Goal: Task Accomplishment & Management: Use online tool/utility

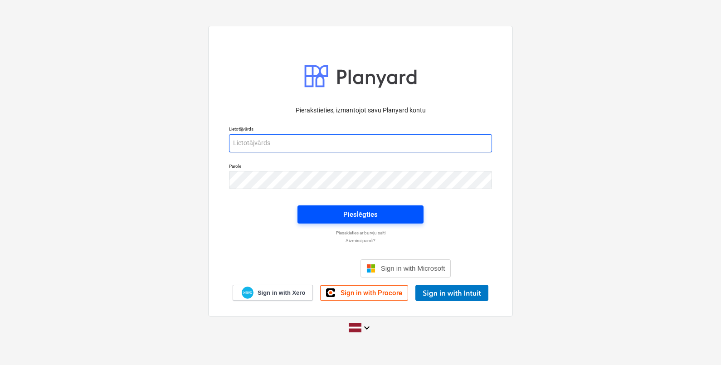
type input "[EMAIL_ADDRESS][DOMAIN_NAME]"
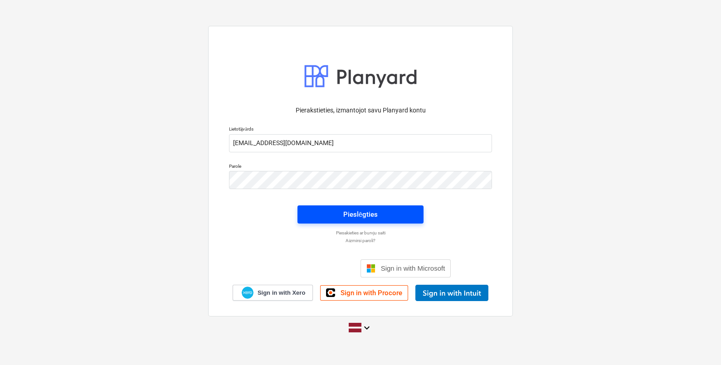
click at [398, 215] on span "Pieslēgties" at bounding box center [360, 215] width 104 height 12
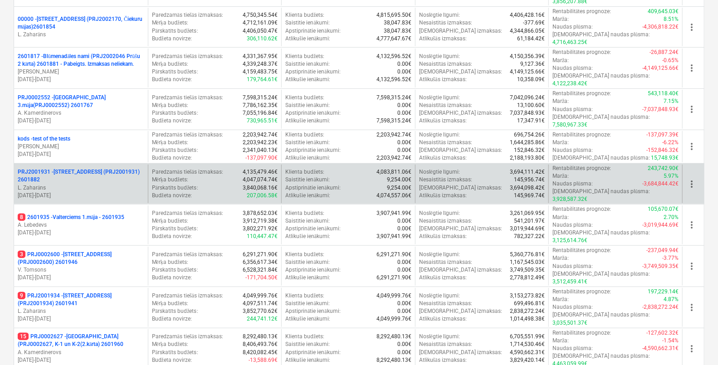
scroll to position [226, 0]
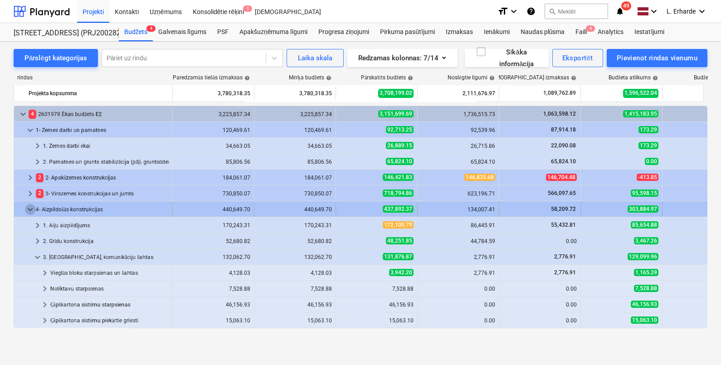
click at [29, 210] on span "keyboard_arrow_down" at bounding box center [30, 209] width 11 height 11
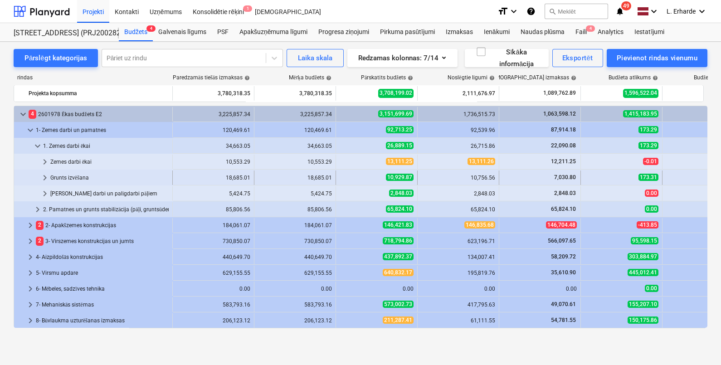
click at [46, 179] on span "keyboard_arrow_right" at bounding box center [44, 177] width 11 height 11
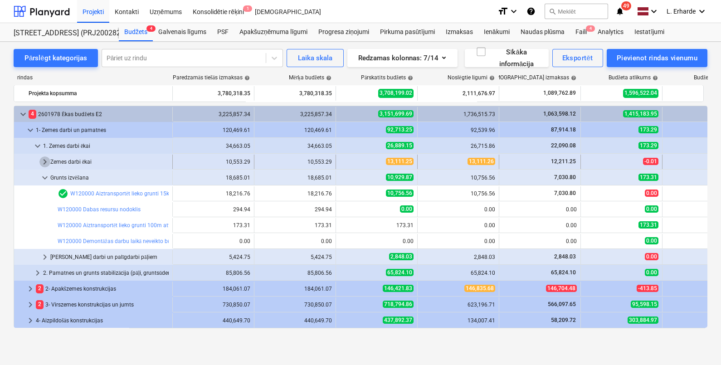
click at [49, 159] on span "keyboard_arrow_right" at bounding box center [44, 161] width 11 height 11
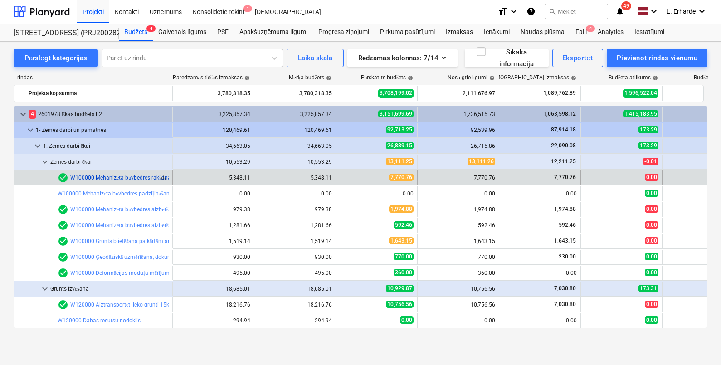
click at [114, 178] on link "W100000 Mehanizēta būvbedres rakšana līdz 400mm virs projekta atzīmes" at bounding box center [162, 178] width 184 height 6
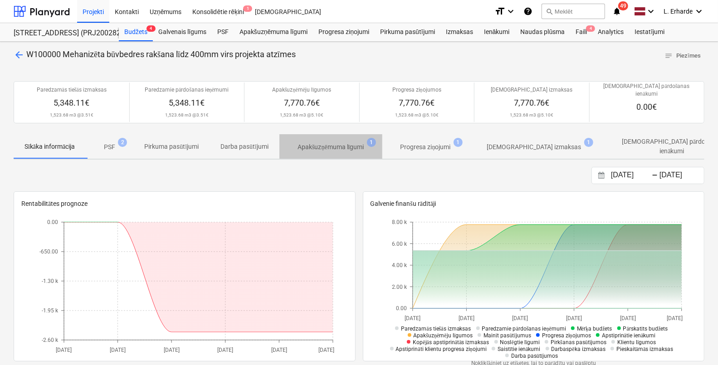
click at [336, 142] on p "Apakšuzņēmuma līgumi" at bounding box center [331, 147] width 67 height 10
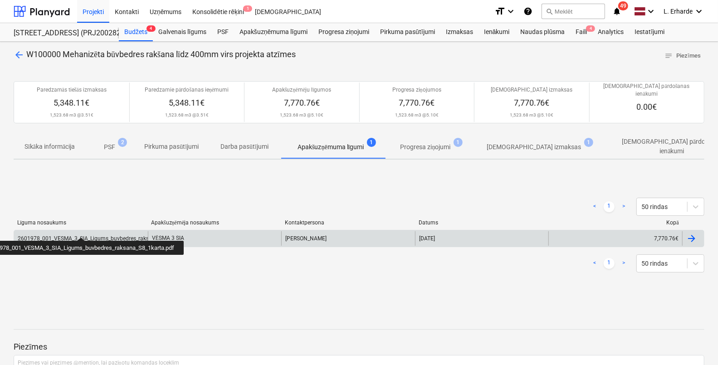
click at [82, 235] on div "2601978_001_VESMA_3_SIA_Ligums_buvbedres_raksana_S8_1karta.pdf" at bounding box center [106, 238] width 177 height 6
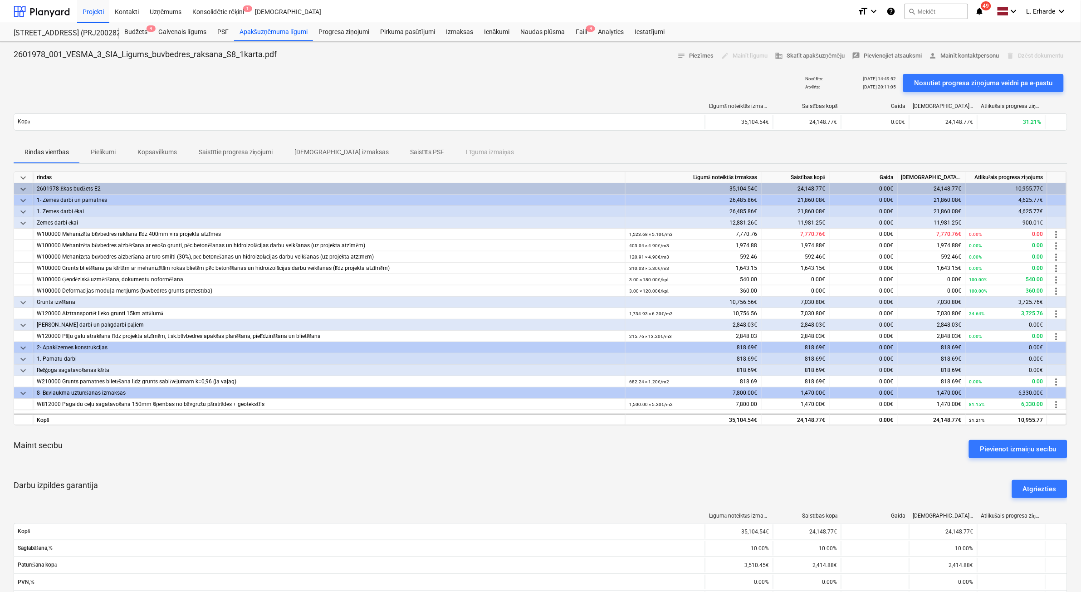
click at [721, 12] on span "notifications 49" at bounding box center [980, 11] width 11 height 11
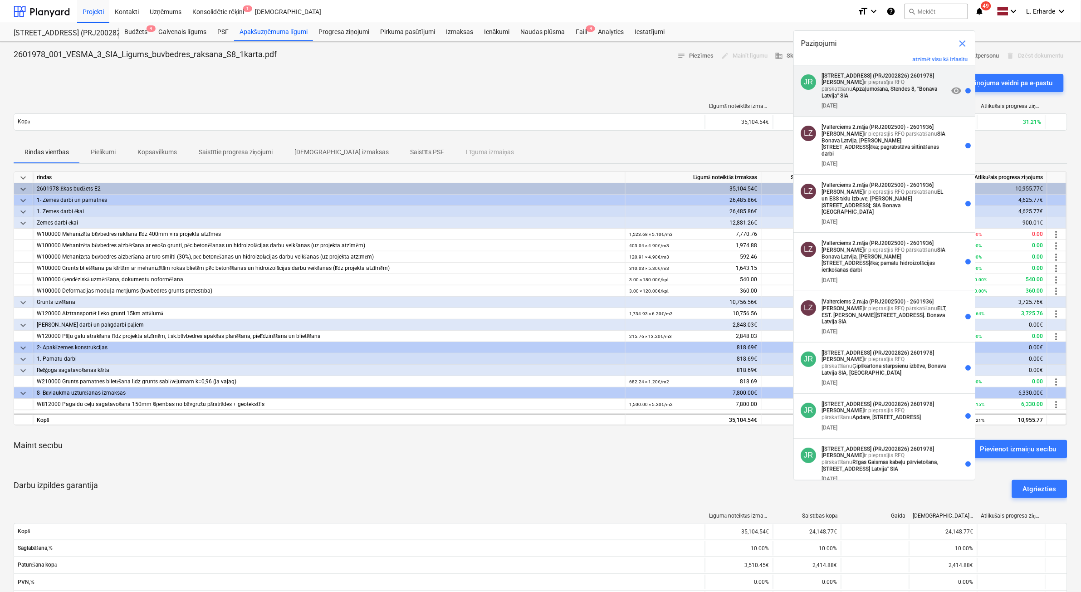
click at [721, 84] on p "[[STREET_ADDRESS] 2601978] [PERSON_NAME] ir pieprasījis RFQ pārskatīšanu Apzaļu…" at bounding box center [885, 86] width 127 height 26
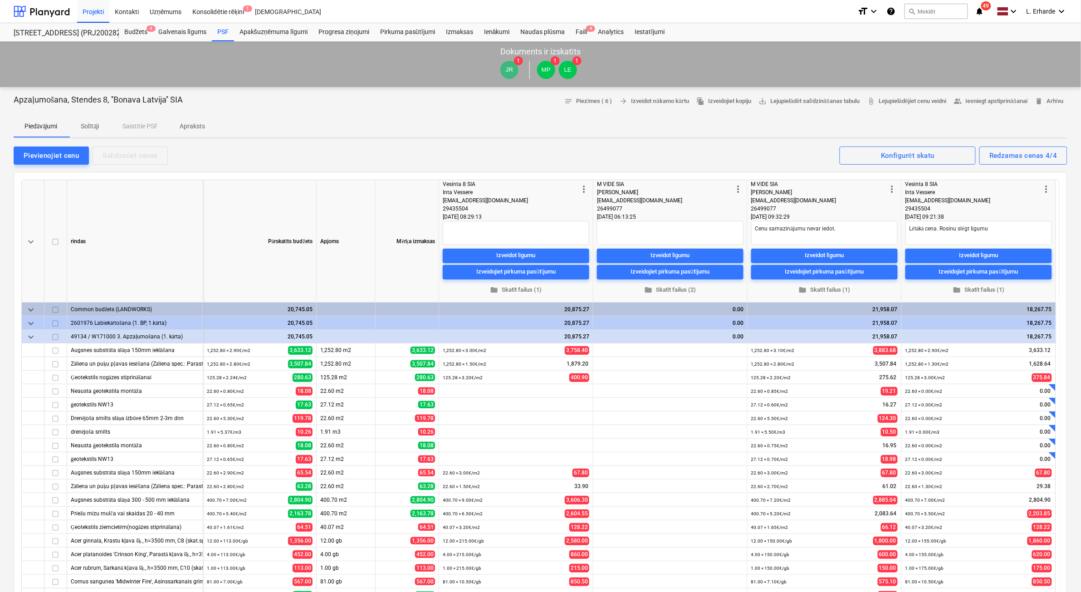
click at [721, 14] on icon "notifications" at bounding box center [979, 11] width 9 height 11
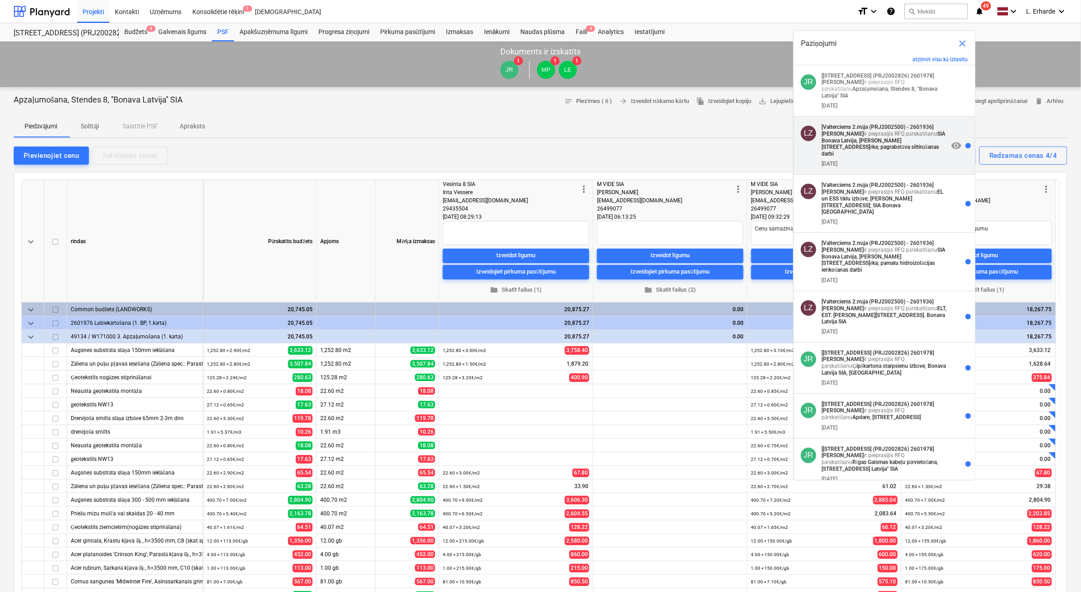
click at [721, 132] on strong "SIA Bonava Latvija, [PERSON_NAME][STREET_ADDRESS]ēka; pagrabstāva siltināšanas …" at bounding box center [884, 144] width 124 height 26
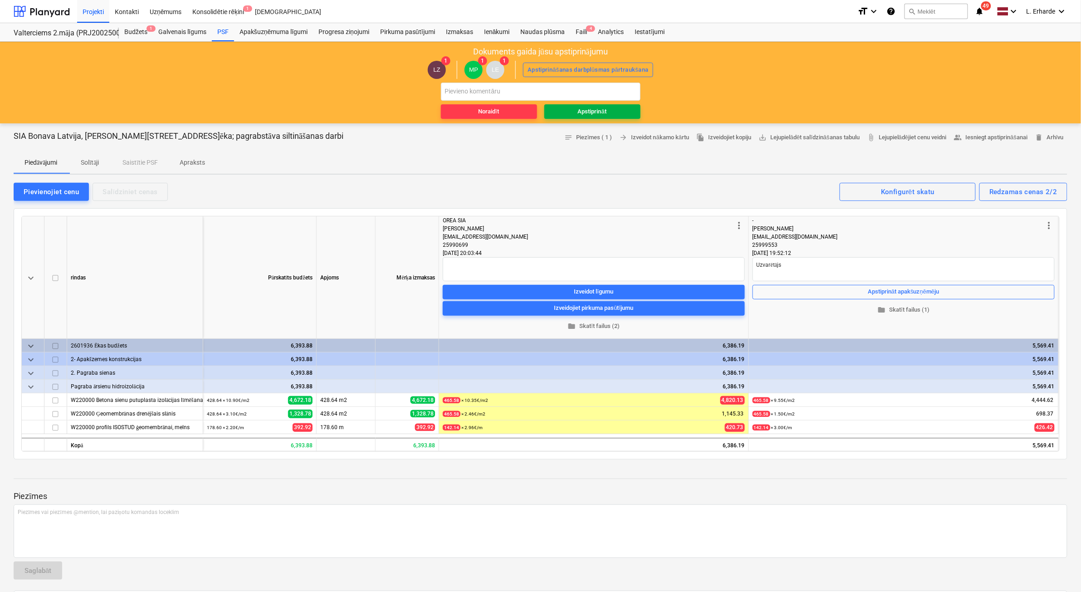
click at [615, 112] on span "Apstiprināt" at bounding box center [592, 112] width 89 height 10
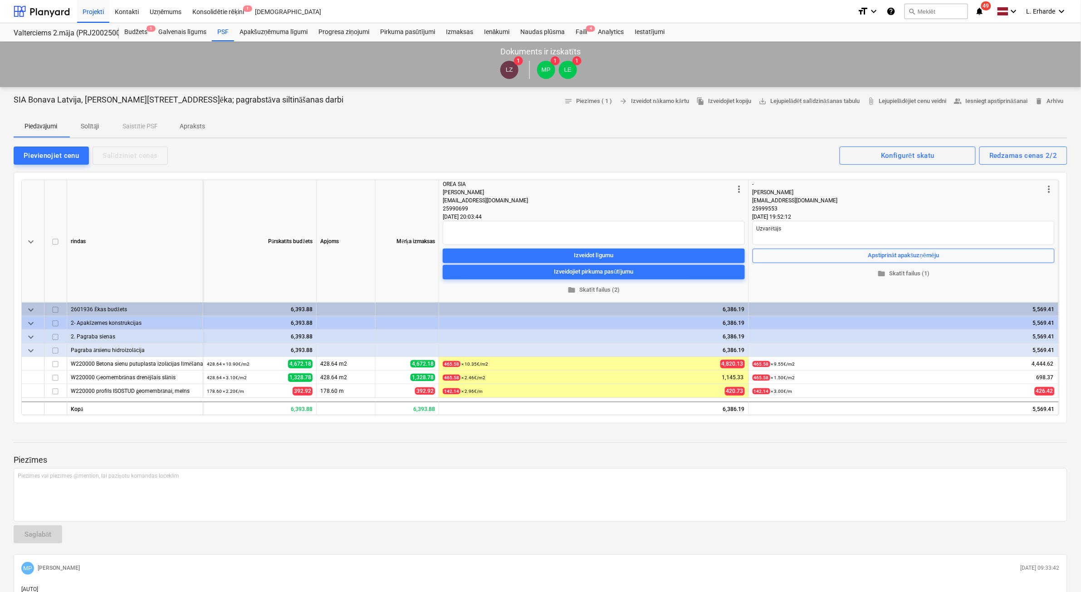
click at [721, 8] on icon "notifications" at bounding box center [979, 11] width 9 height 11
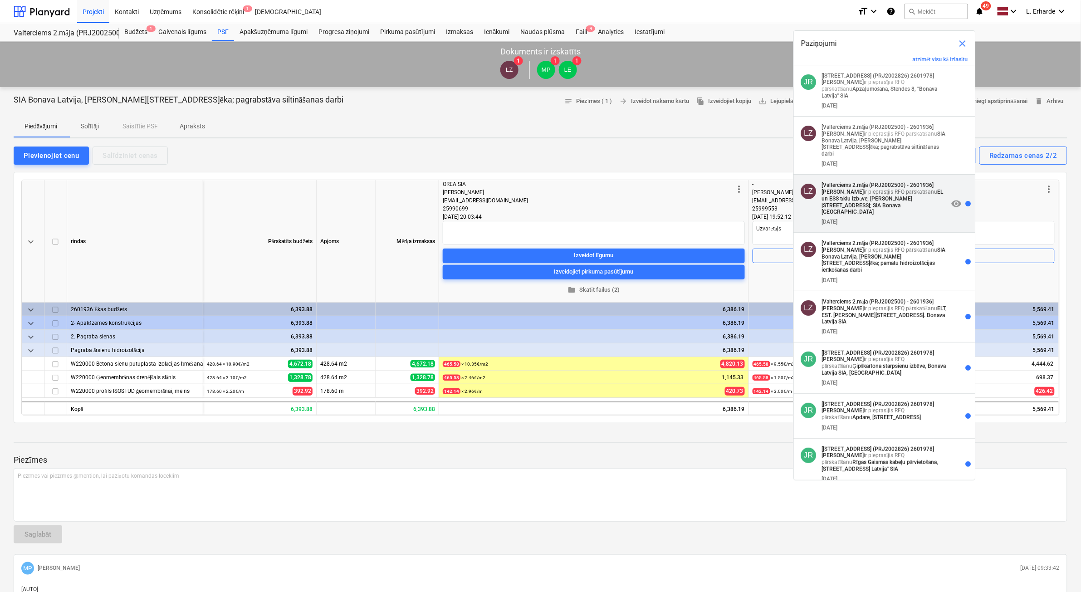
click at [721, 182] on p "[Valterciems 2.māja (PRJ2002500) - 2601936] [PERSON_NAME] ir pieprasījis RFQ pā…" at bounding box center [885, 198] width 127 height 33
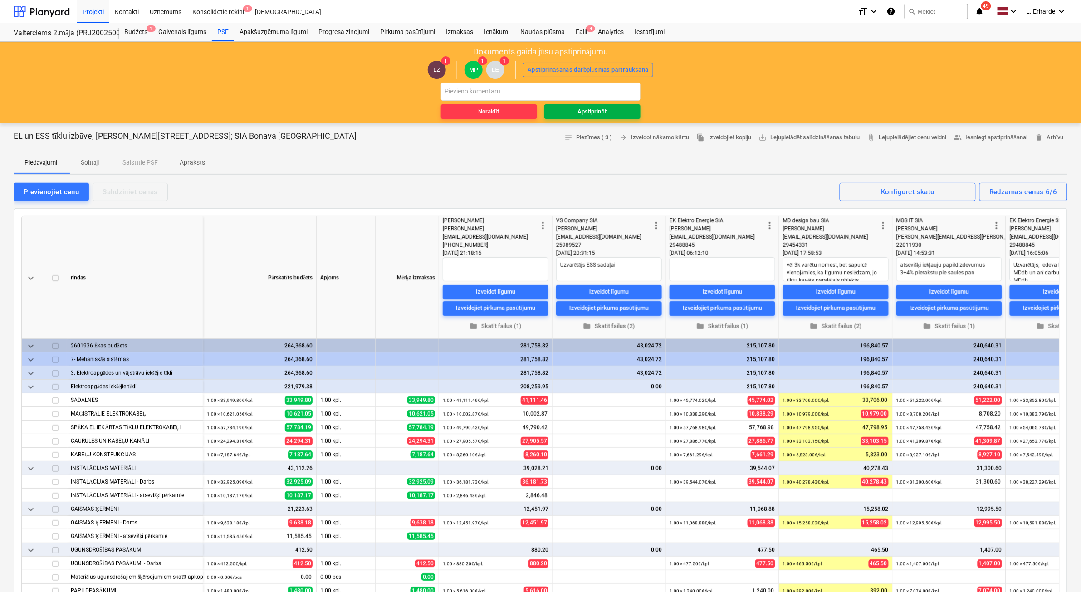
click at [596, 110] on div "Apstiprināt" at bounding box center [592, 112] width 29 height 10
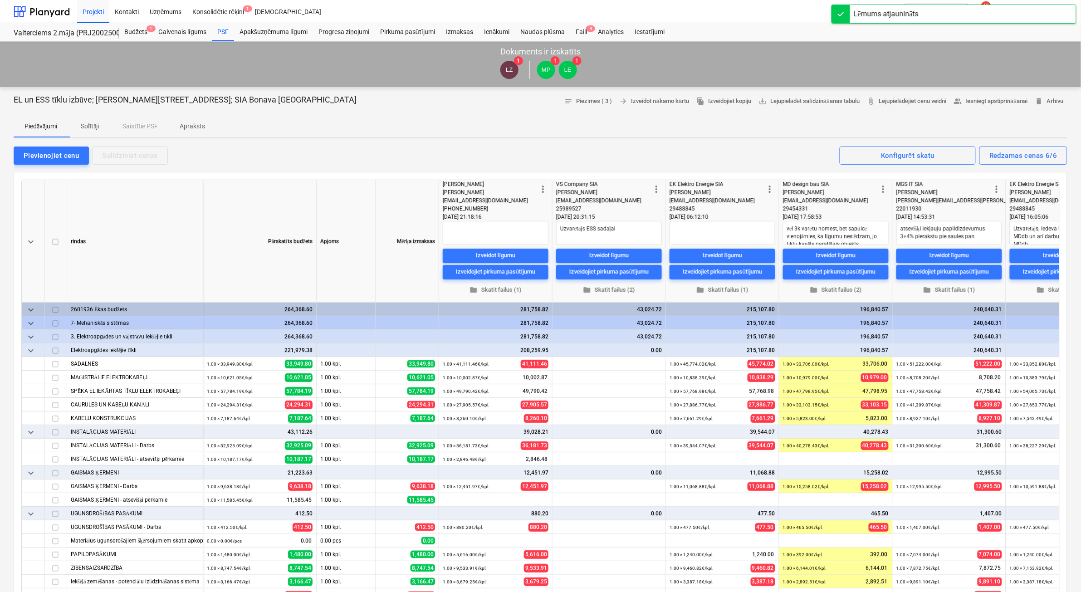
click at [721, 63] on div "LZ 1 MP 1 LE 1" at bounding box center [541, 69] width 1072 height 25
click at [721, 11] on span "notifications 49" at bounding box center [980, 11] width 11 height 11
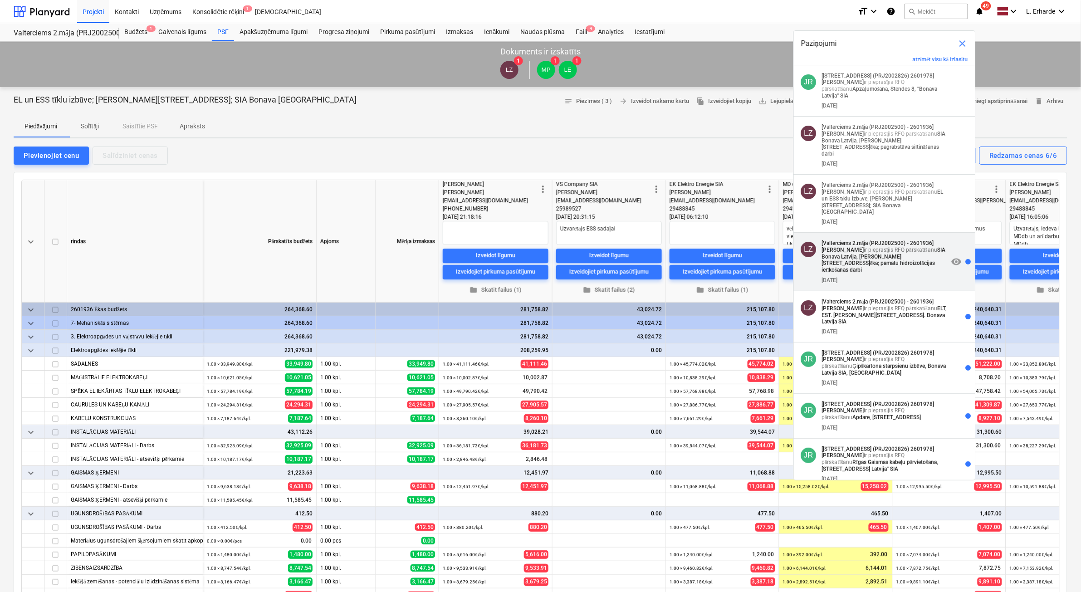
click at [721, 247] on strong "SIA Bonava Latvija, [PERSON_NAME][STREET_ADDRESS]ēka; pamatu hidroizolācijas ie…" at bounding box center [884, 260] width 124 height 26
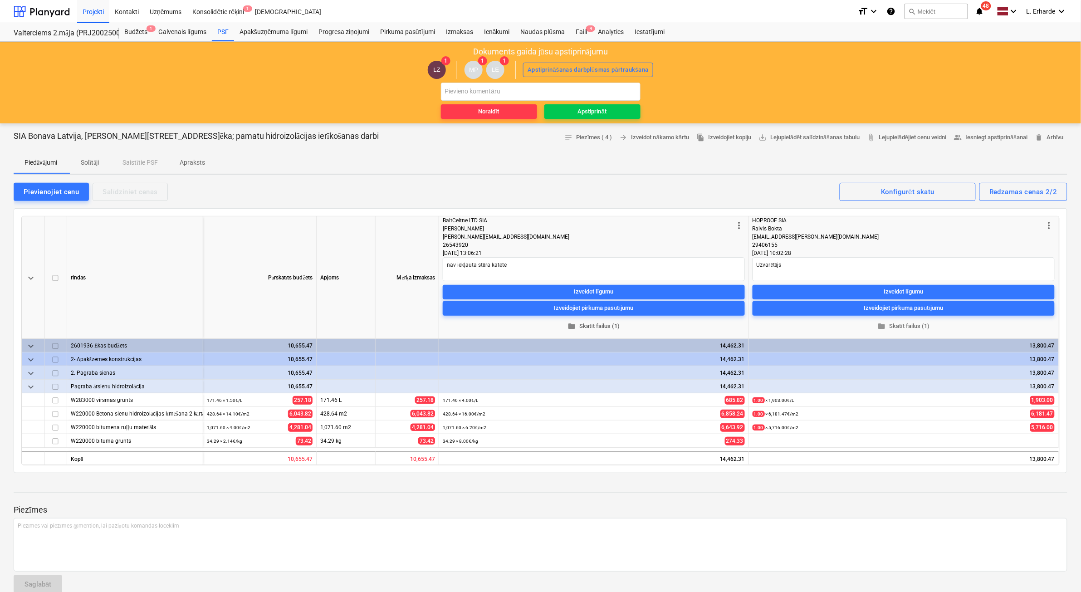
click at [599, 325] on span "folder Skatīt failus (1)" at bounding box center [593, 326] width 295 height 10
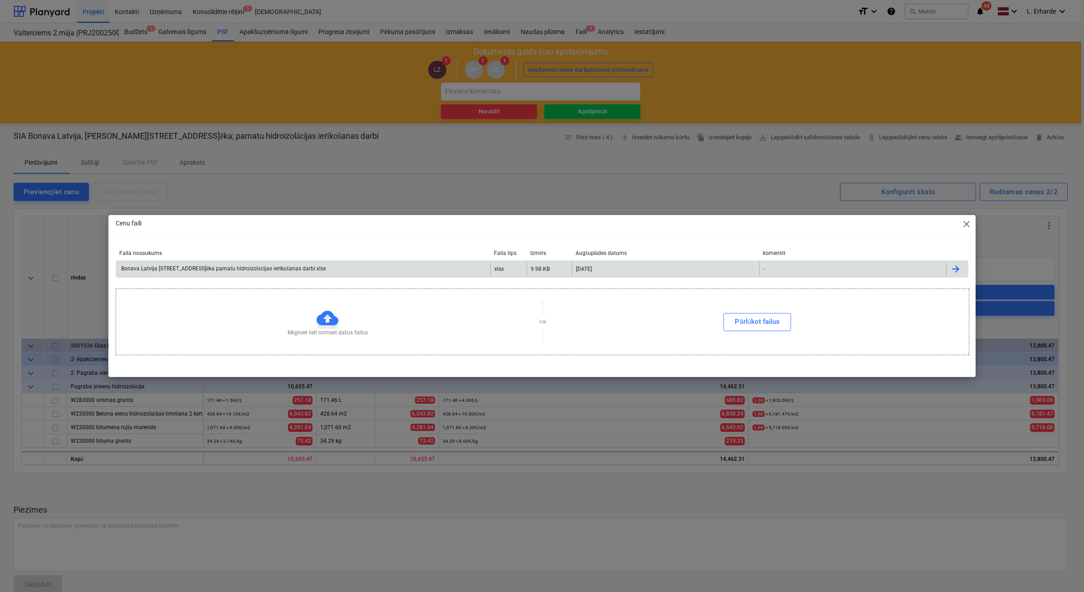
click at [299, 271] on div "Bonava Latvija [STREET_ADDRESS]ēka pamatu hidroizolācijas ierīkošanas darbi.xlsx" at bounding box center [223, 268] width 206 height 7
click at [651, 171] on div "Cenu faili close Faila nosaukums Faila tips Izmērs Augšuplādes datums komentēt …" at bounding box center [542, 296] width 1084 height 592
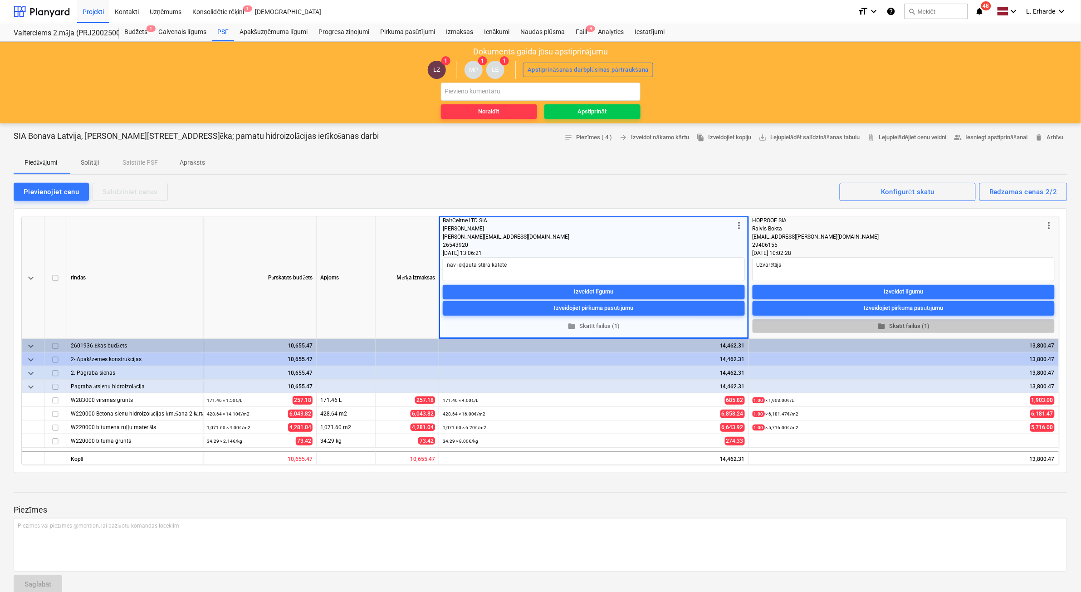
click at [721, 327] on span "folder Skatīt failus (1)" at bounding box center [903, 326] width 295 height 10
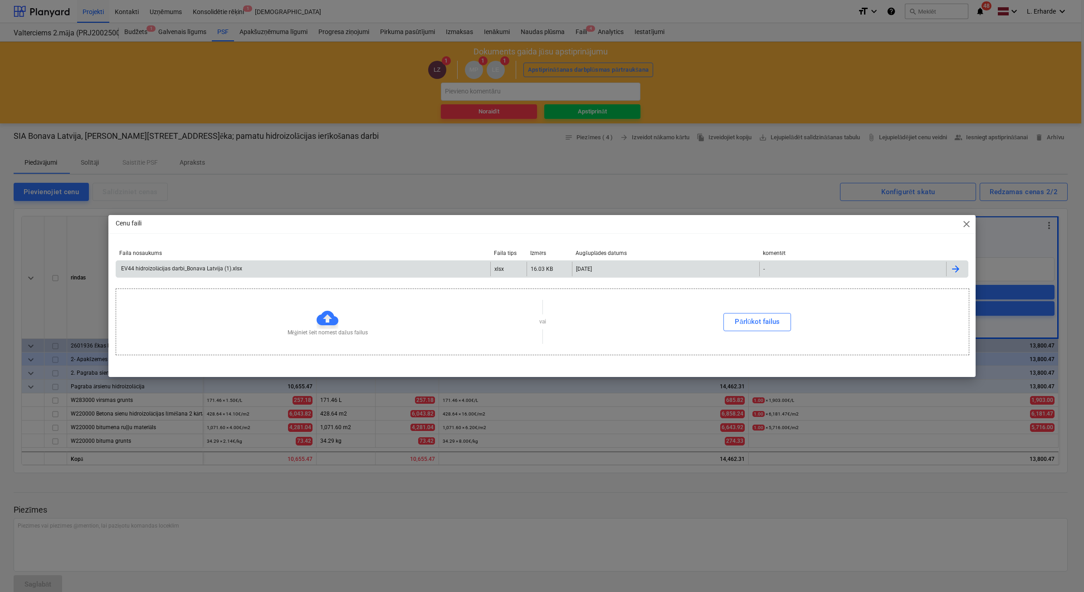
click at [173, 275] on div "EV44 hidroizolācijas darbi_Bonava Latvija (1).xlsx" at bounding box center [303, 269] width 374 height 15
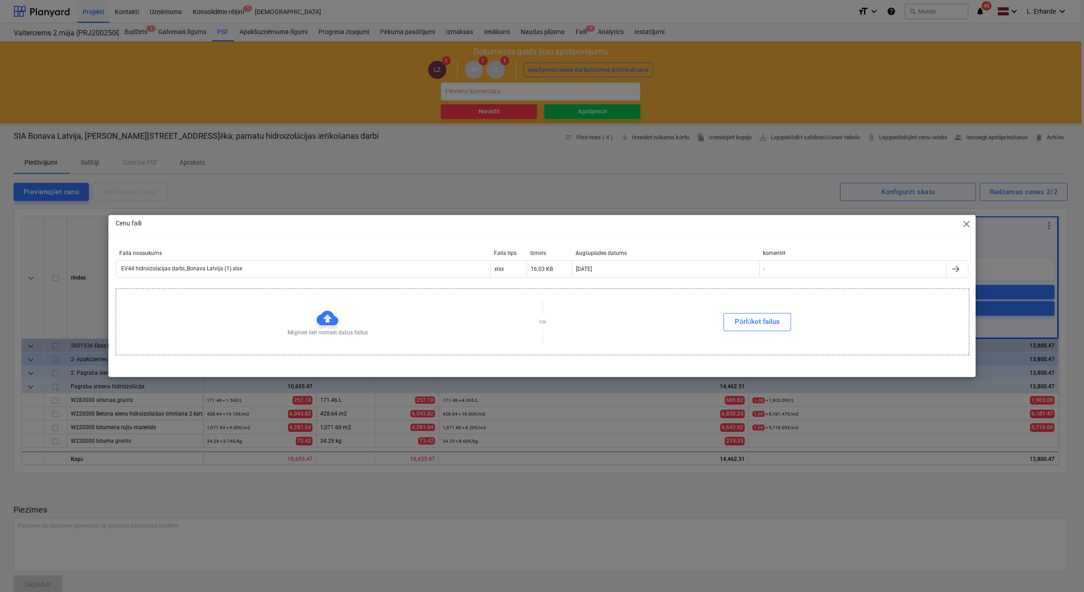
drag, startPoint x: 670, startPoint y: 180, endPoint x: 676, endPoint y: 191, distance: 12.2
click at [672, 180] on div "Cenu faili close Faila nosaukums Faila tips Izmērs Augšuplādes datums komentēt …" at bounding box center [542, 296] width 1084 height 592
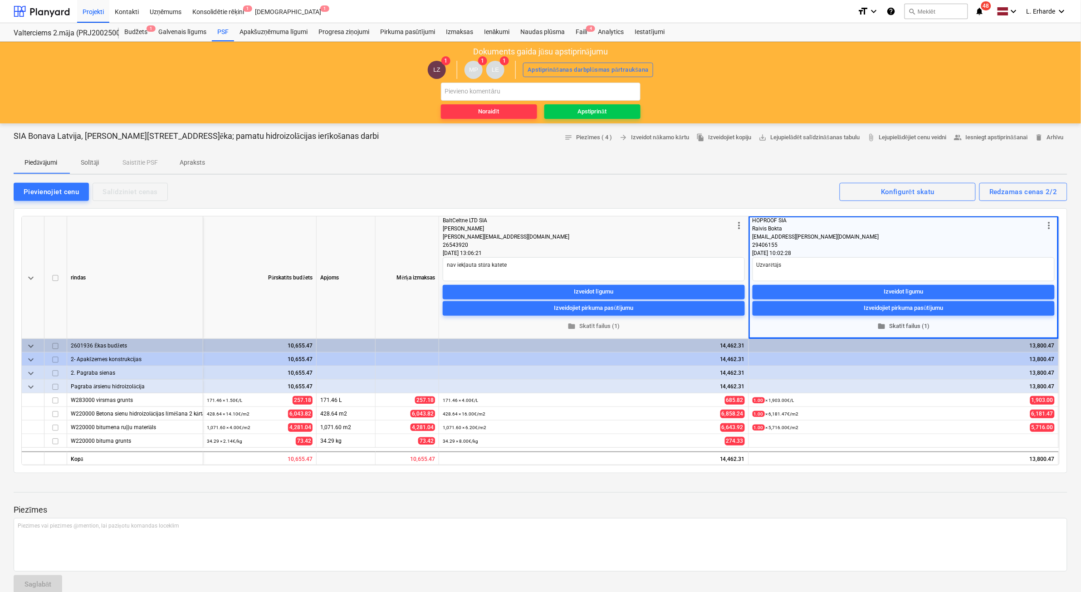
click at [721, 325] on span "folder Skatīt failus (1)" at bounding box center [903, 326] width 295 height 10
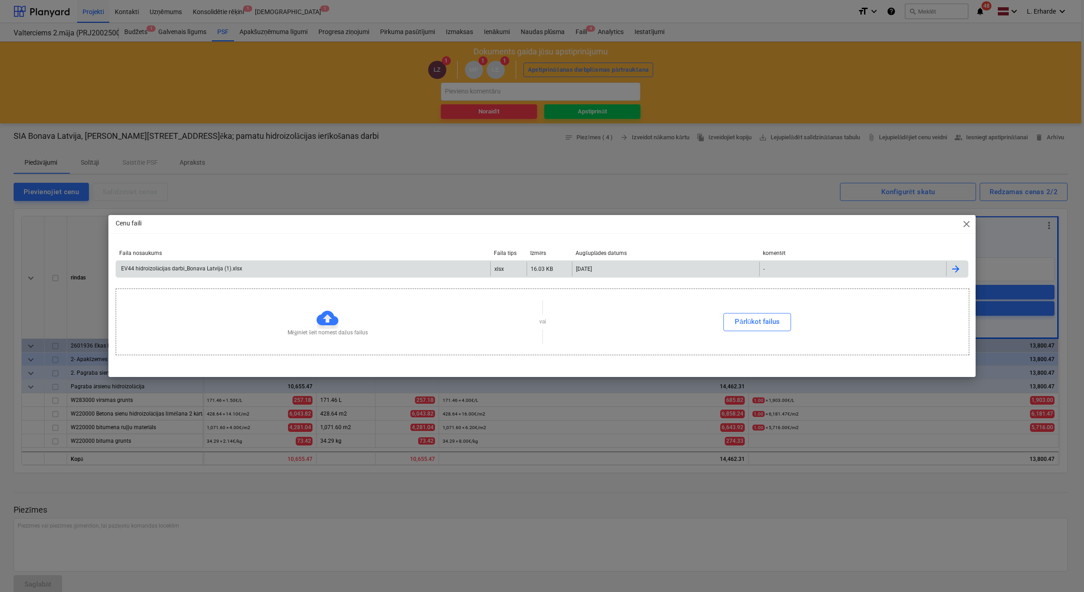
click at [234, 268] on div "EV44 hidroizolācijas darbi_Bonava Latvija (1).xlsx" at bounding box center [181, 268] width 122 height 7
click at [721, 170] on div "Cenu faili close Faila nosaukums Faila tips Izmērs Augšuplādes datums komentēt …" at bounding box center [542, 296] width 1084 height 592
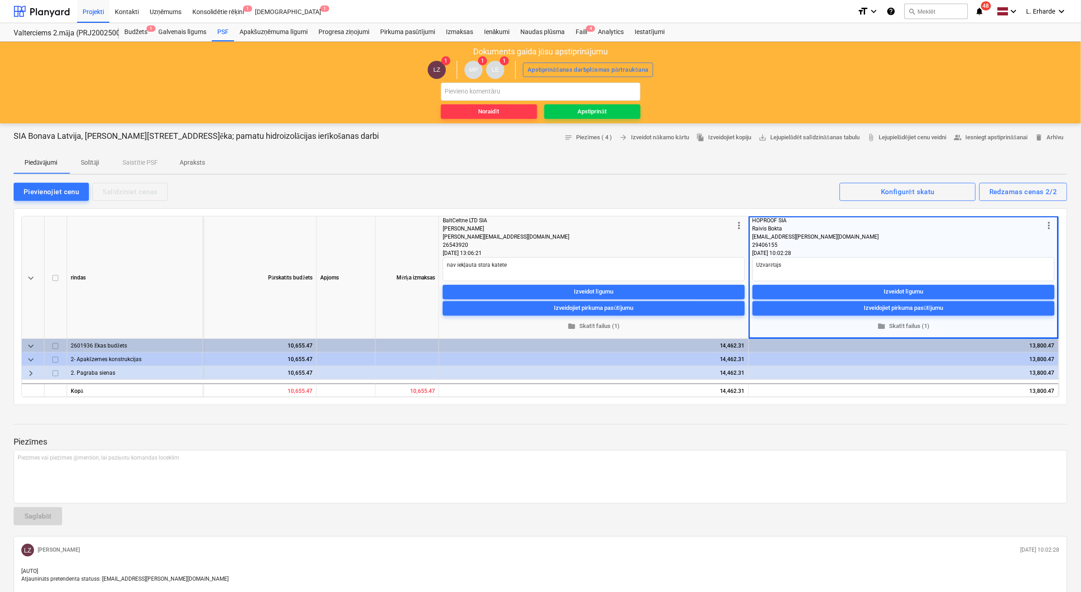
click at [31, 365] on span "keyboard_arrow_right" at bounding box center [30, 373] width 11 height 11
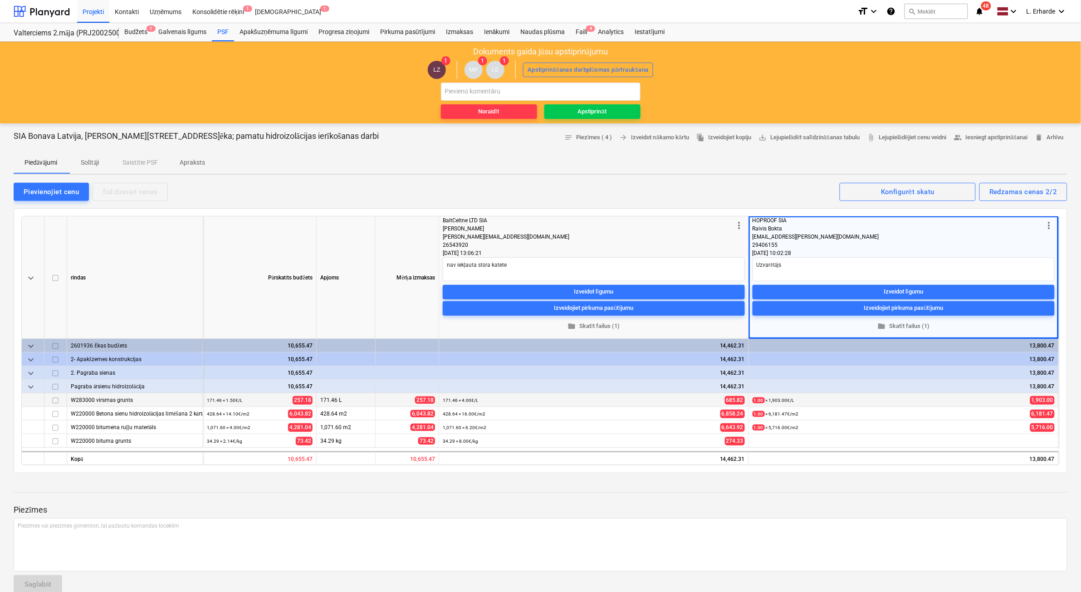
click at [26, 365] on div at bounding box center [33, 400] width 23 height 14
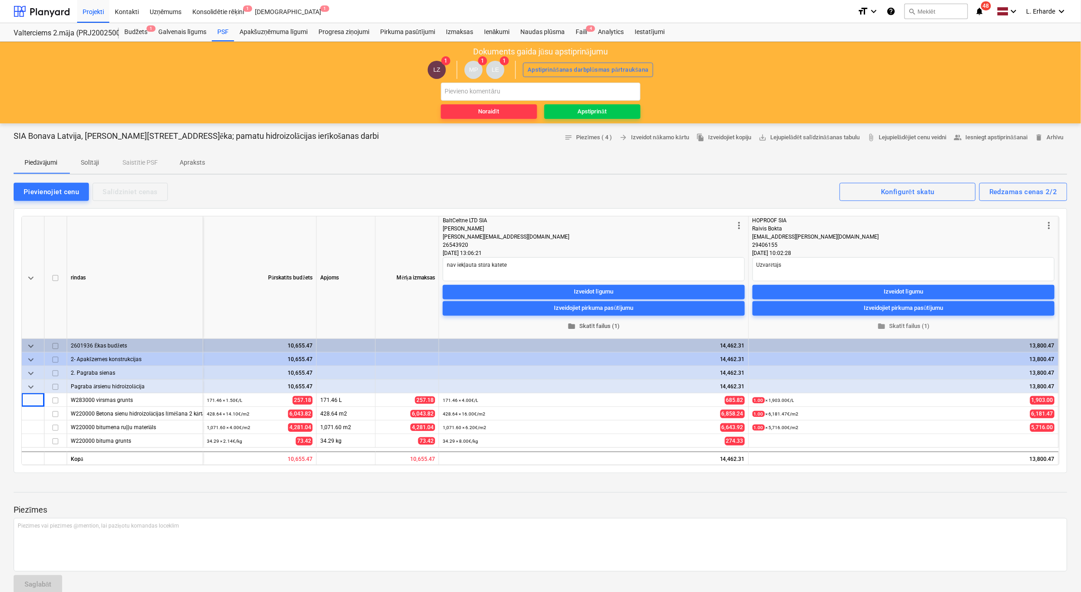
click at [601, 326] on span "folder Skatīt failus (1)" at bounding box center [593, 326] width 295 height 10
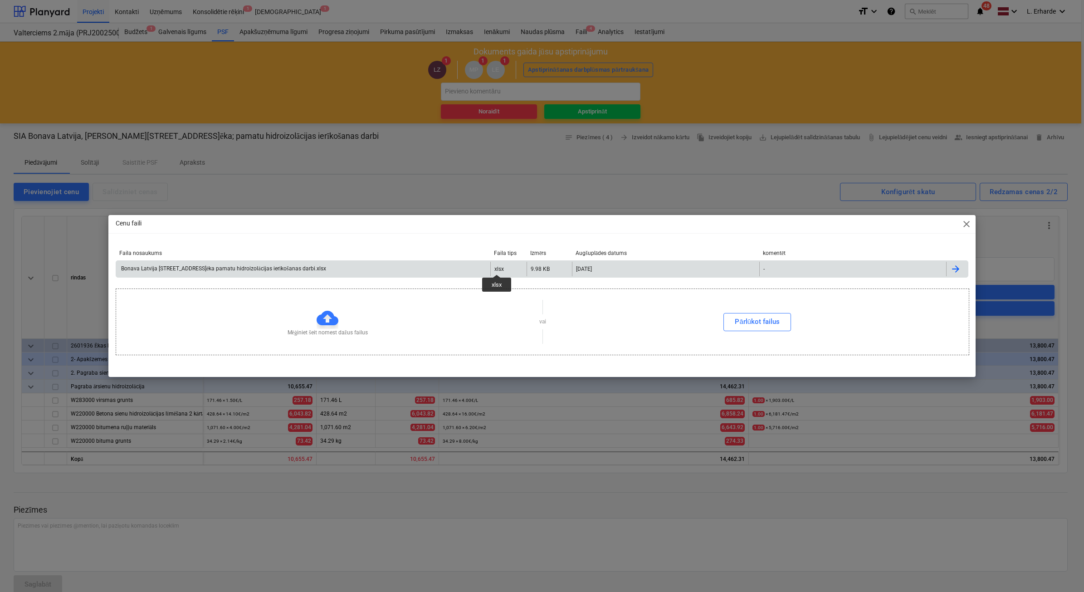
click at [369, 269] on div "Bonava Latvija [STREET_ADDRESS]ēka pamatu hidroizolācijas ierīkošanas darbi.xlsx" at bounding box center [303, 269] width 374 height 15
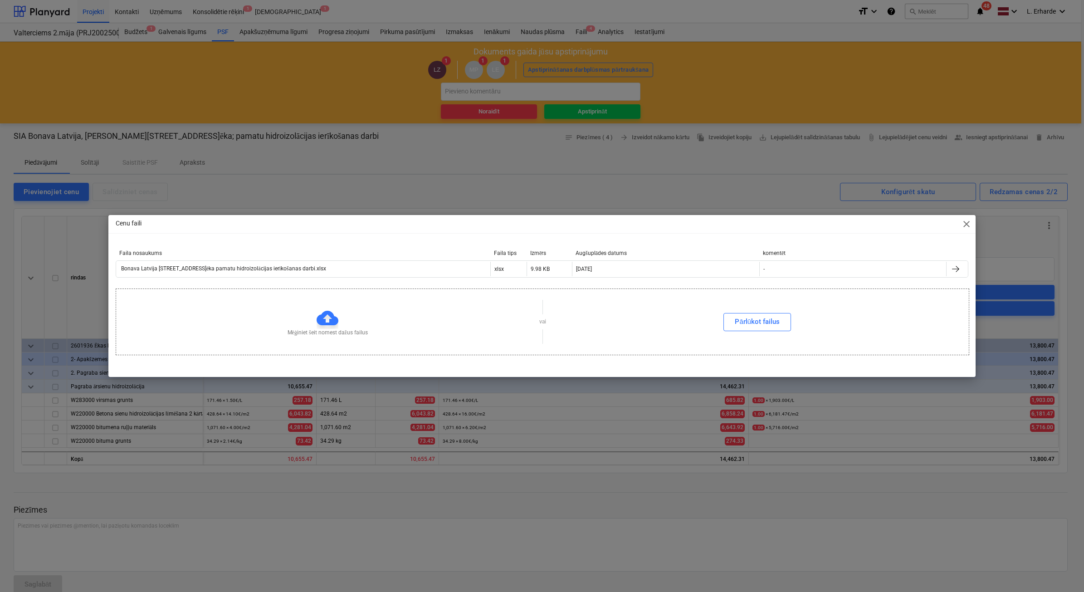
click at [721, 103] on div "Cenu faili close Faila nosaukums Faila tips Izmērs Augšuplādes datums komentēt …" at bounding box center [542, 296] width 1084 height 592
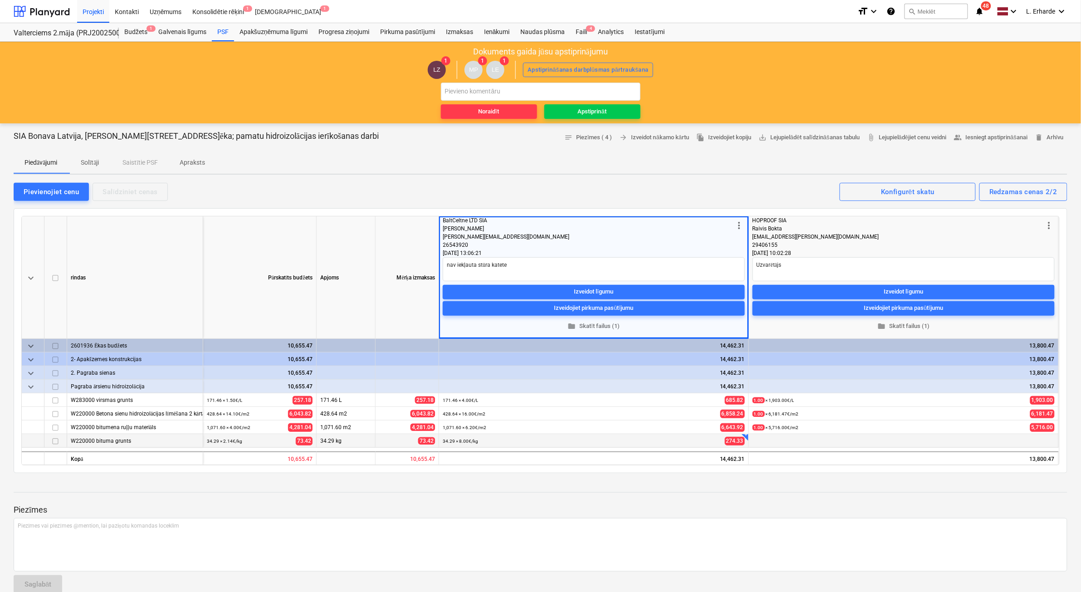
type textarea "x"
click at [527, 92] on input "text" at bounding box center [541, 92] width 200 height 18
click at [447, 88] on input "Nesakrīt piedāvājuma un" at bounding box center [541, 92] width 200 height 18
drag, startPoint x: 560, startPoint y: 92, endPoint x: 565, endPoint y: 91, distance: 4.6
click at [565, 91] on input "Norādītā apstiprinājuma summa nesakrīt piedāvājuma un" at bounding box center [541, 92] width 200 height 18
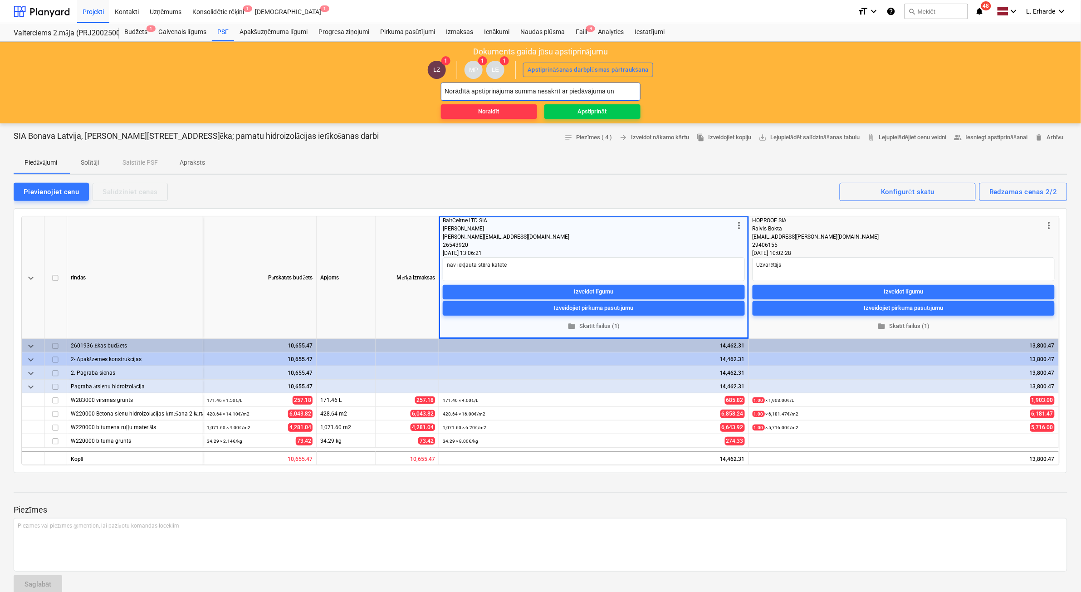
click at [620, 92] on input "Norādītā apstiprinājuma summa nesakrīt ar piedāvājuma un" at bounding box center [541, 92] width 200 height 18
type input "Norādītā apstiprinājuma summa nesakrīt ar piedāvājuma summu"
click at [493, 109] on div "Noraidīt" at bounding box center [489, 112] width 21 height 10
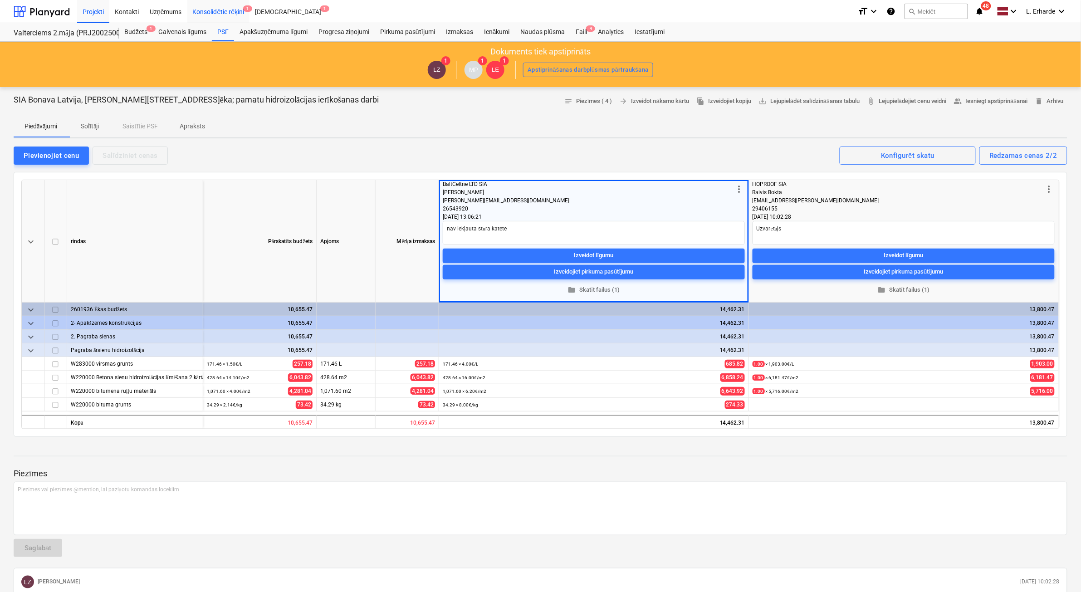
type textarea "x"
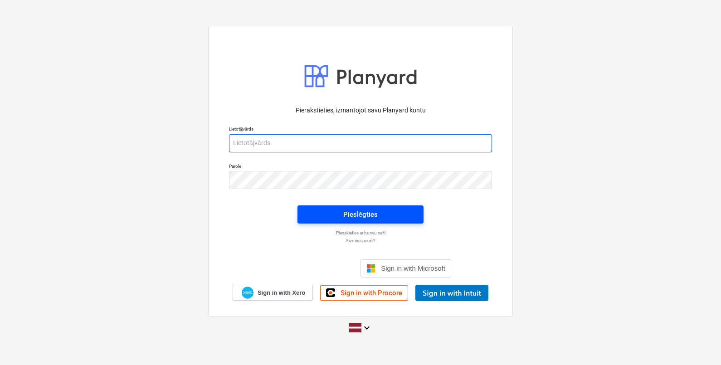
type input "[EMAIL_ADDRESS][DOMAIN_NAME]"
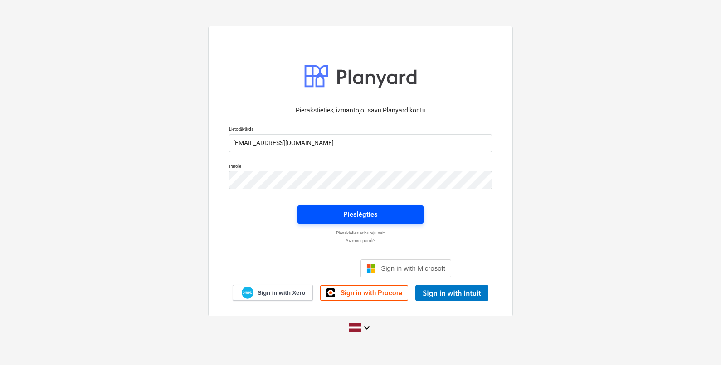
click at [386, 208] on button "Pieslēgties" at bounding box center [361, 214] width 126 height 18
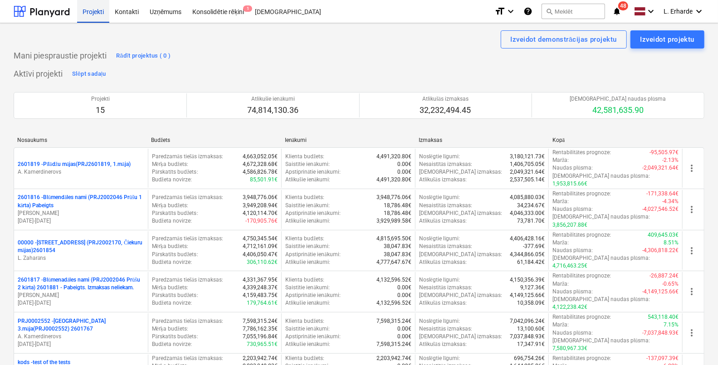
click at [84, 11] on div "Projekti" at bounding box center [93, 11] width 32 height 23
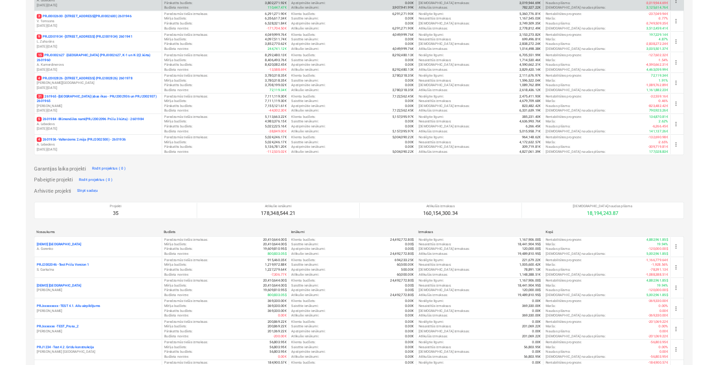
scroll to position [396, 0]
